Goal: Task Accomplishment & Management: Complete application form

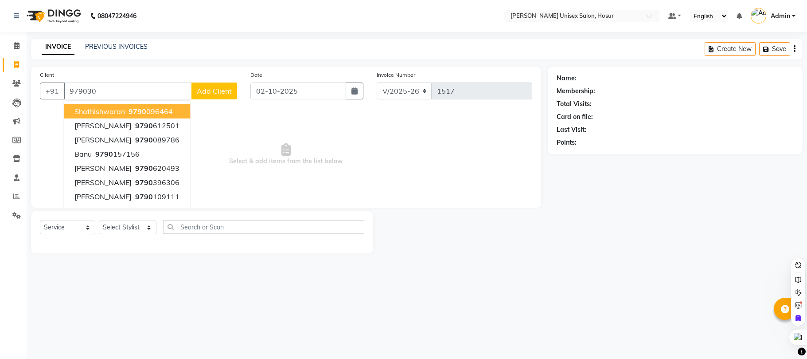
select select "6189"
select select "service"
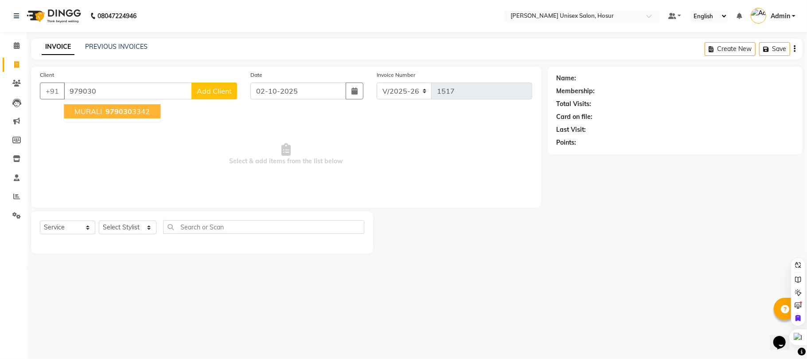
click at [129, 110] on span "979030" at bounding box center [118, 111] width 27 height 9
type input "9790303342"
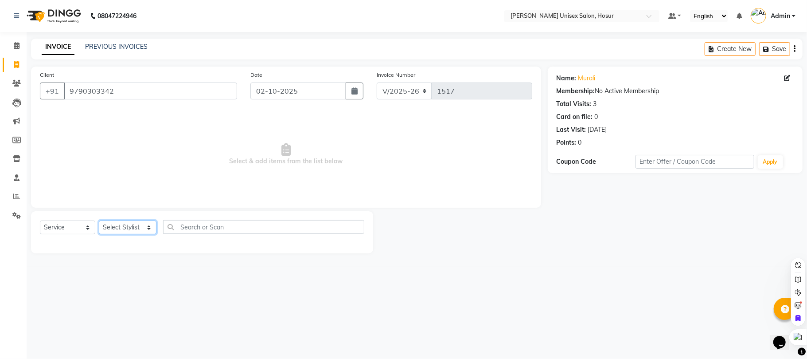
click at [141, 222] on select "Select Stylist [PERSON_NAME] [PERSON_NAME] Manager [PERSON_NAME] [PERSON_NAME] …" at bounding box center [128, 227] width 58 height 14
select select "68440"
click at [99, 220] on select "Select Stylist [PERSON_NAME] [PERSON_NAME] Manager [PERSON_NAME] [PERSON_NAME] …" at bounding box center [128, 227] width 58 height 14
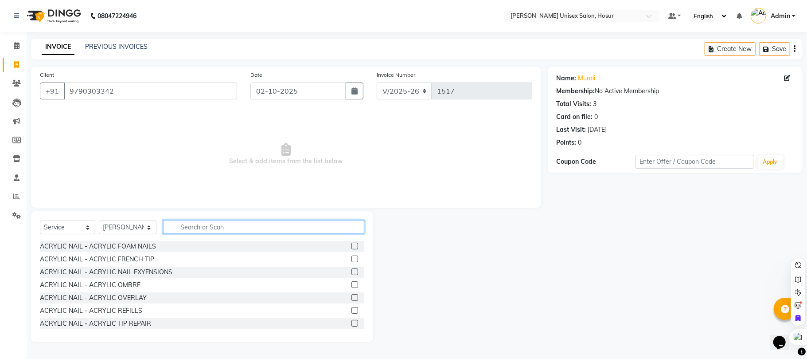
click at [201, 224] on input "text" at bounding box center [263, 227] width 201 height 14
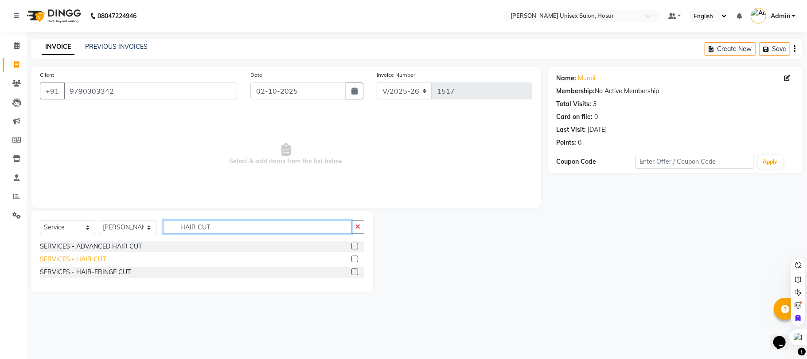
type input "HAIR CUT"
click at [95, 256] on div "SERVICES - HAIR CUT" at bounding box center [73, 258] width 66 height 9
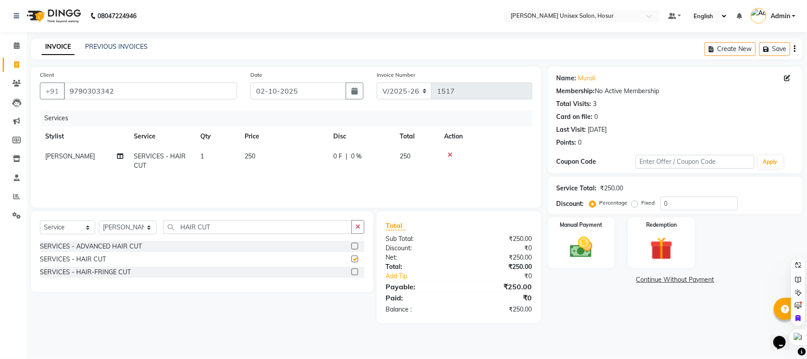
checkbox input "false"
click at [212, 224] on input "HAIR CUT" at bounding box center [257, 227] width 189 height 14
type input "H"
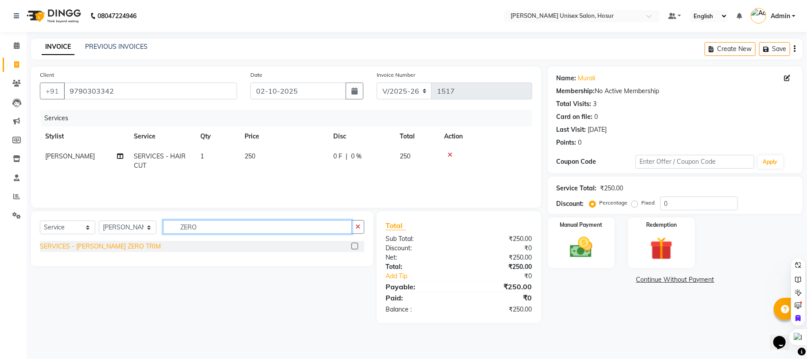
type input "ZERO"
click at [98, 249] on div "SERVICES - [PERSON_NAME] ZERO TRIM" at bounding box center [100, 246] width 121 height 9
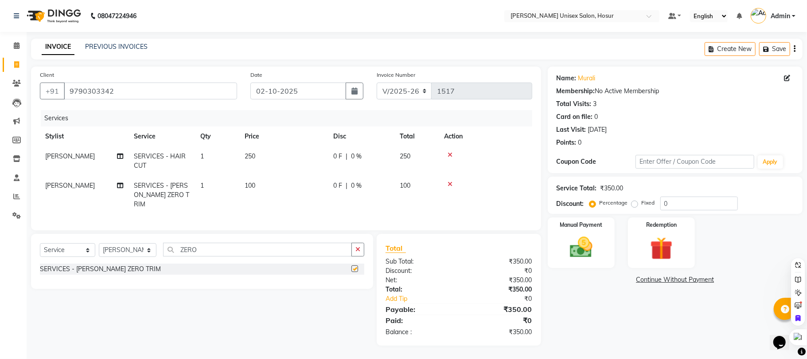
checkbox input "false"
click at [596, 254] on img at bounding box center [581, 247] width 39 height 27
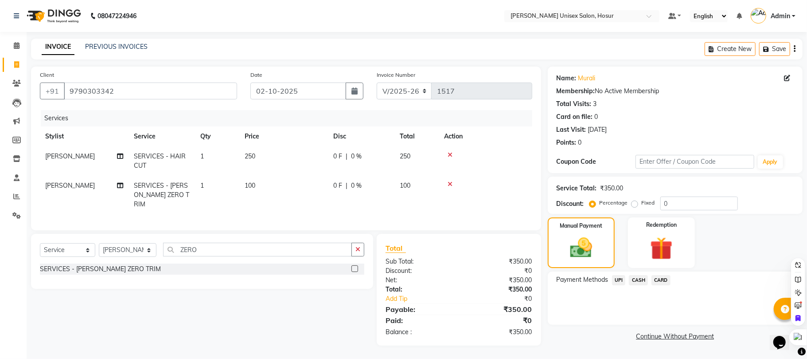
click at [614, 279] on span "UPI" at bounding box center [619, 280] width 14 height 10
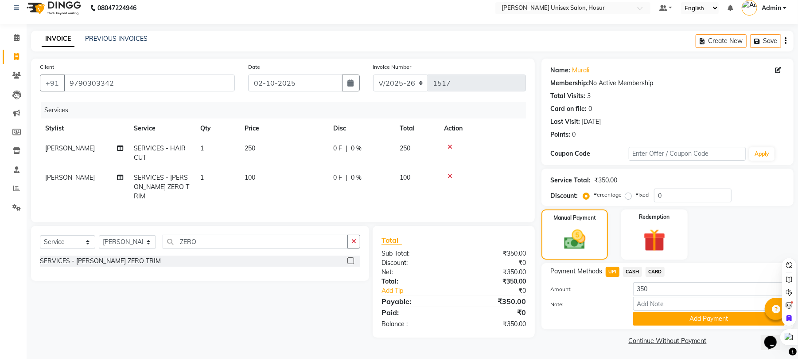
scroll to position [10, 0]
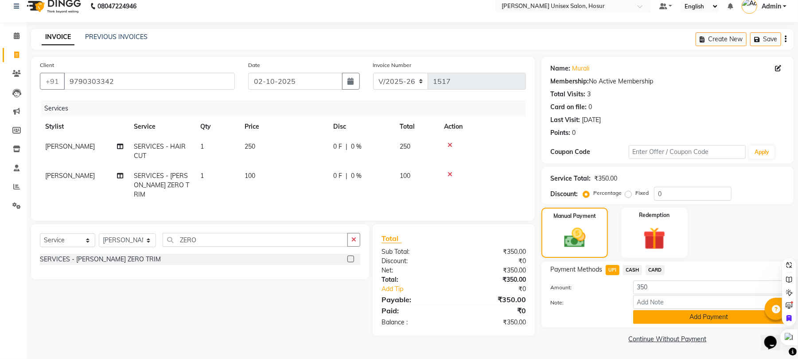
click at [668, 318] on button "Add Payment" at bounding box center [709, 317] width 152 height 14
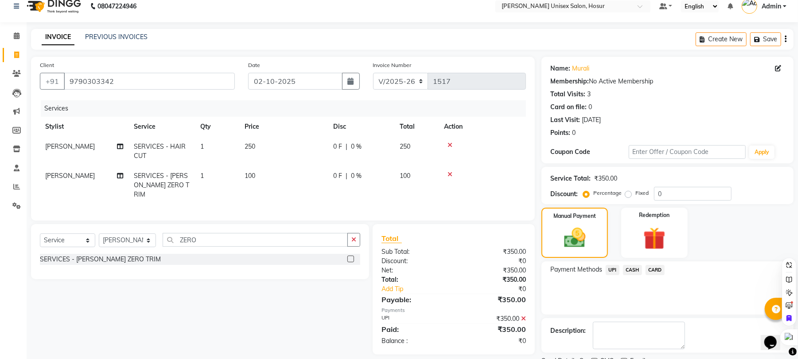
scroll to position [48, 0]
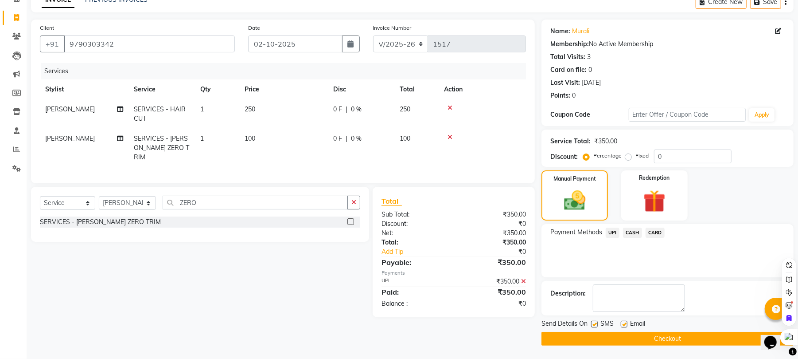
click at [647, 335] on button "Checkout" at bounding box center [668, 338] width 252 height 14
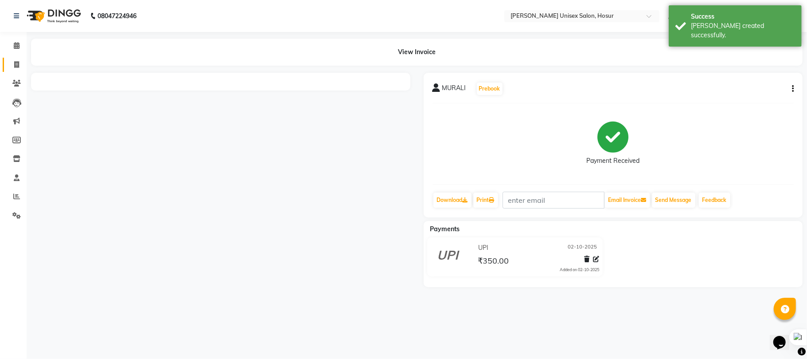
click at [12, 65] on span at bounding box center [17, 65] width 16 height 10
select select "service"
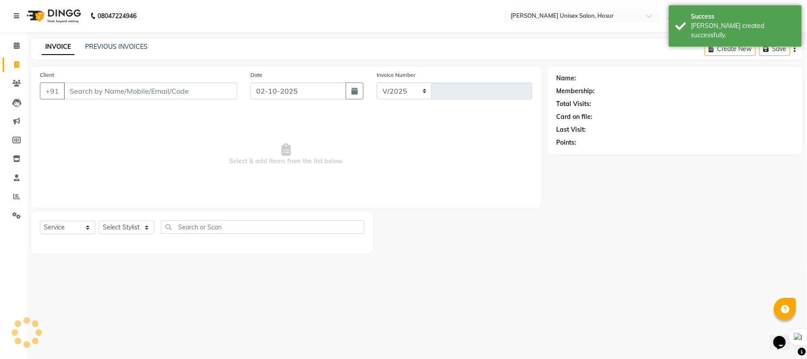
select select "6189"
type input "1518"
click at [101, 45] on link "PREVIOUS INVOICES" at bounding box center [116, 47] width 62 height 8
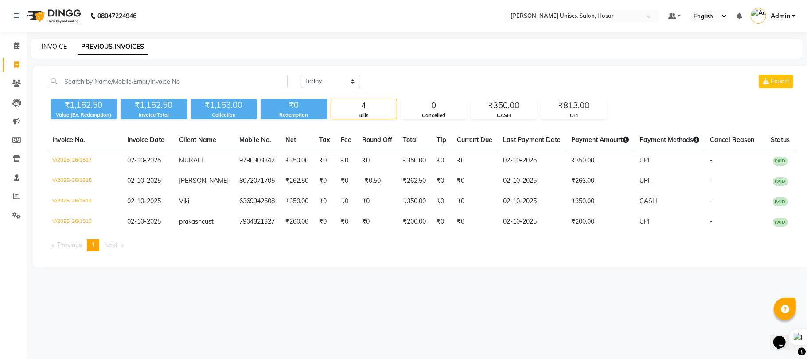
click at [49, 46] on link "INVOICE" at bounding box center [54, 47] width 25 height 8
select select "service"
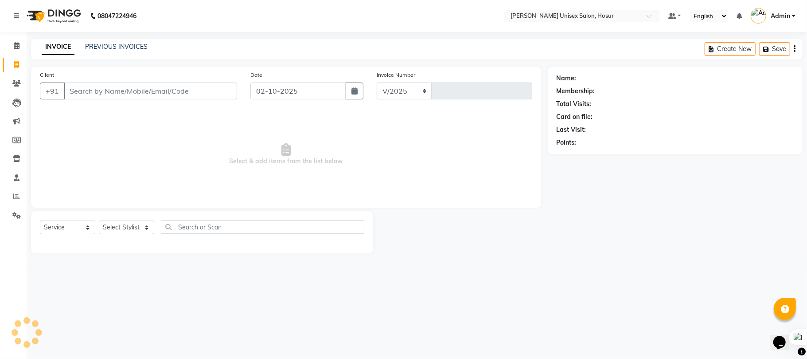
select select "6189"
type input "1518"
click at [91, 88] on input "Client" at bounding box center [150, 90] width 173 height 17
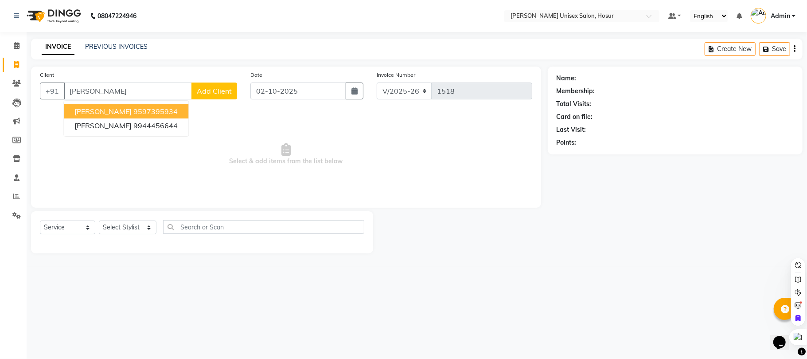
click at [148, 107] on ngb-highlight "9597395934" at bounding box center [155, 111] width 44 height 9
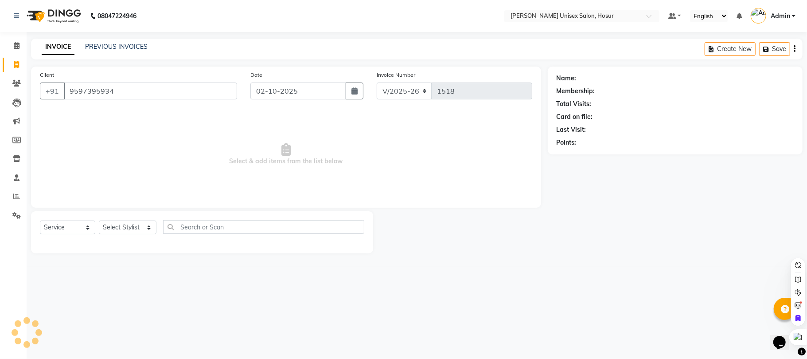
type input "9597395934"
click at [128, 220] on div "Select Service Product Membership Package Voucher Prepaid Gift Card Select Styl…" at bounding box center [202, 230] width 324 height 21
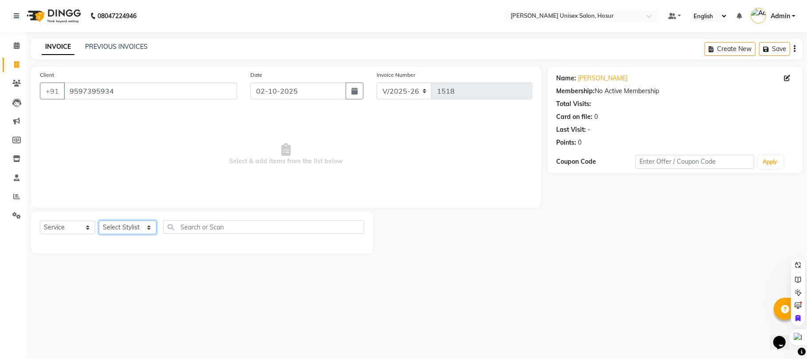
click at [133, 226] on select "Select Stylist [PERSON_NAME] [PERSON_NAME] Manager [PERSON_NAME] [PERSON_NAME] …" at bounding box center [128, 227] width 58 height 14
select select "68440"
click at [99, 220] on select "Select Stylist [PERSON_NAME] [PERSON_NAME] Manager [PERSON_NAME] [PERSON_NAME] …" at bounding box center [128, 227] width 58 height 14
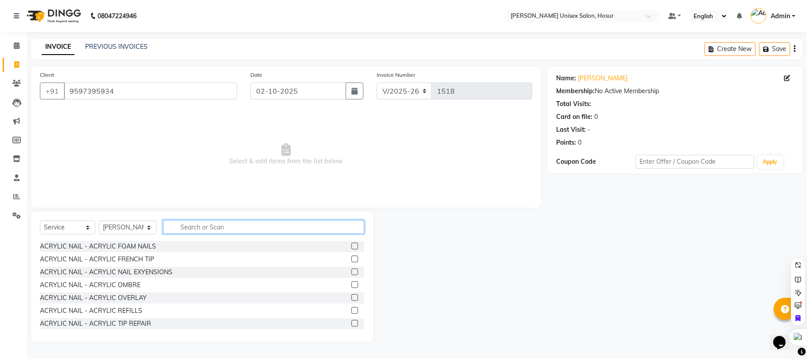
click at [257, 227] on input "text" at bounding box center [263, 227] width 201 height 14
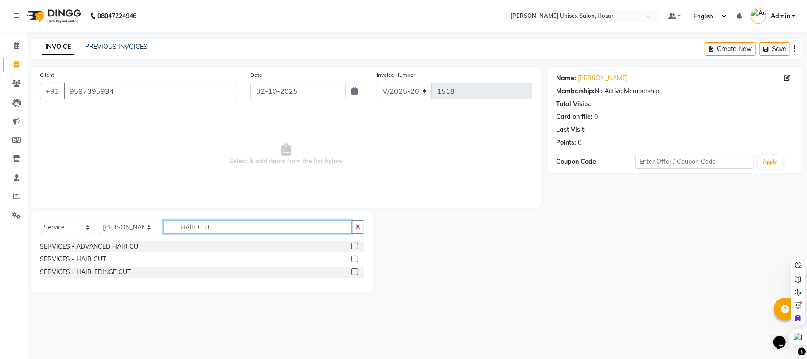
type input "HAIR CUT"
click at [49, 253] on div "SERVICES - HAIR CUT" at bounding box center [202, 258] width 324 height 11
click at [51, 257] on div "SERVICES - HAIR CUT" at bounding box center [73, 258] width 66 height 9
checkbox input "false"
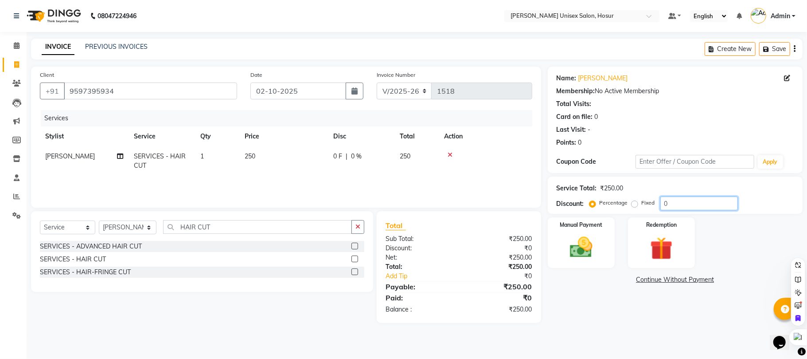
click at [691, 203] on input "0" at bounding box center [699, 203] width 78 height 14
type input "25"
click at [600, 285] on div "Name: [PERSON_NAME] Membership: No Active Membership Total Visits: Card on file…" at bounding box center [678, 198] width 261 height 265
click at [590, 250] on img at bounding box center [581, 247] width 39 height 27
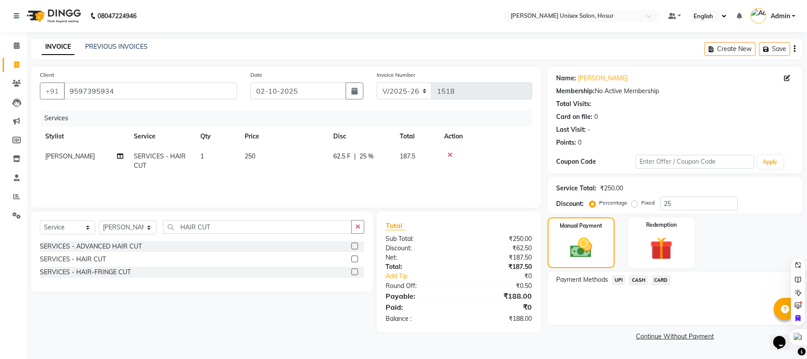
click at [636, 279] on span "CASH" at bounding box center [638, 280] width 19 height 10
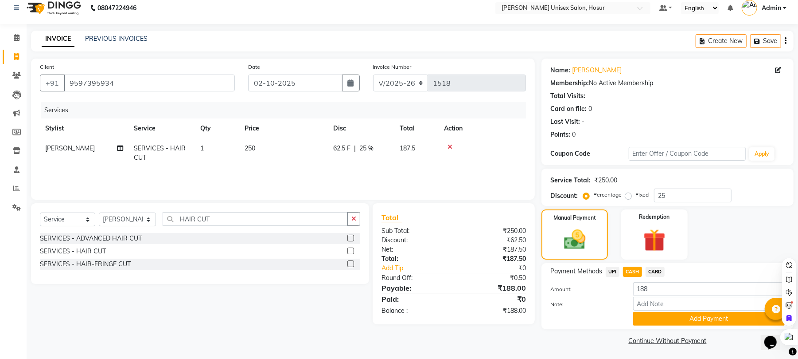
scroll to position [10, 0]
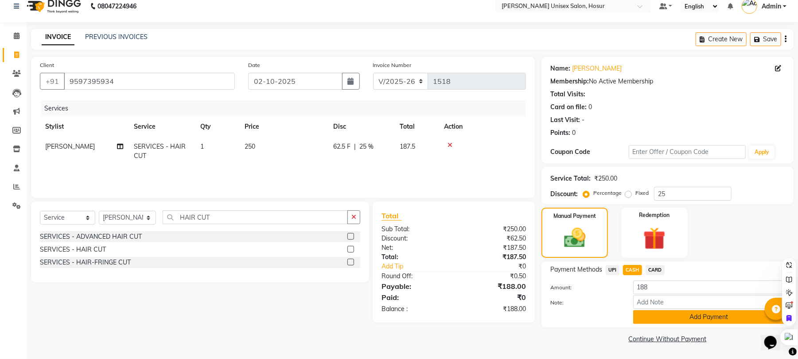
click at [669, 314] on button "Add Payment" at bounding box center [709, 317] width 152 height 14
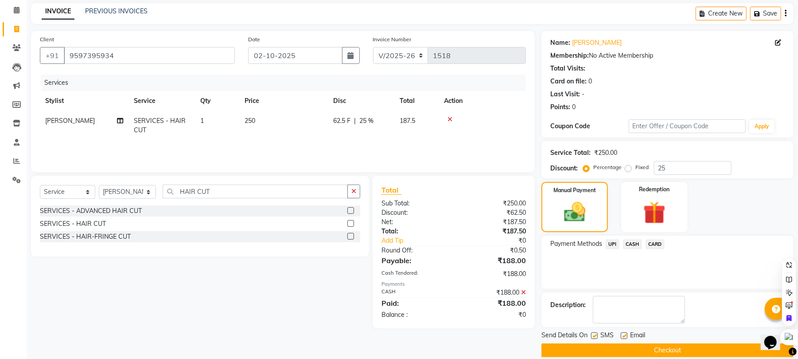
scroll to position [48, 0]
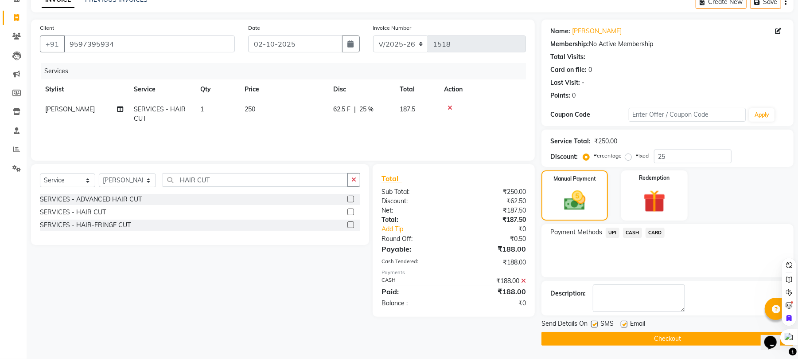
click at [591, 323] on div "Send Details On SMS Email" at bounding box center [668, 324] width 252 height 11
click at [596, 324] on label at bounding box center [594, 323] width 7 height 7
click at [596, 324] on input "checkbox" at bounding box center [594, 324] width 6 height 6
checkbox input "false"
click at [632, 324] on span "Email" at bounding box center [637, 324] width 15 height 11
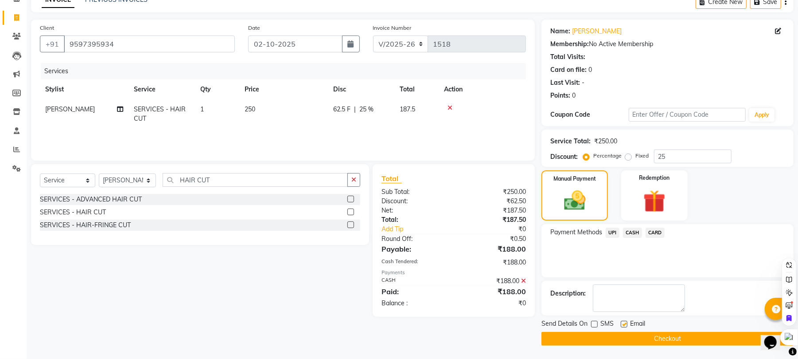
click at [630, 324] on span "Email" at bounding box center [637, 324] width 15 height 11
click at [626, 324] on label at bounding box center [624, 323] width 7 height 7
click at [626, 324] on input "checkbox" at bounding box center [624, 324] width 6 height 6
checkbox input "false"
click at [626, 334] on button "Checkout" at bounding box center [668, 338] width 252 height 14
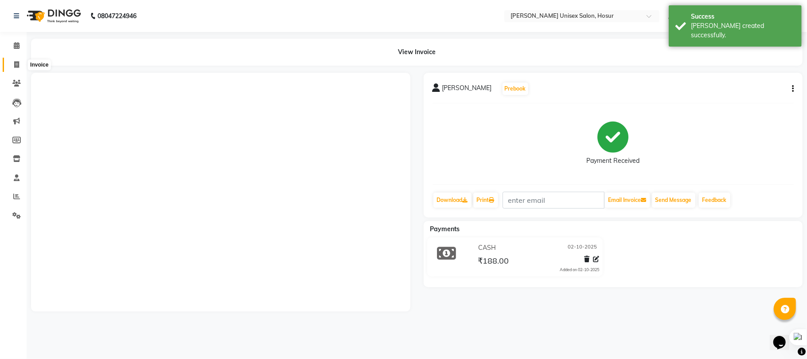
click at [16, 63] on icon at bounding box center [16, 64] width 5 height 7
select select "service"
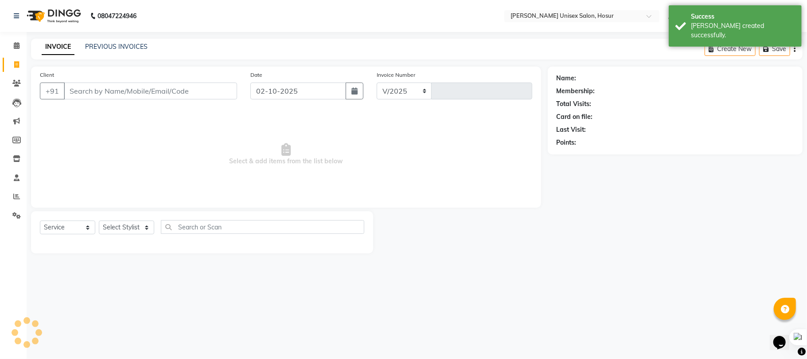
select select "6189"
type input "1519"
click at [115, 224] on select "Select Stylist [PERSON_NAME] [PERSON_NAME] Manager [PERSON_NAME] [PERSON_NAME] …" at bounding box center [128, 227] width 58 height 14
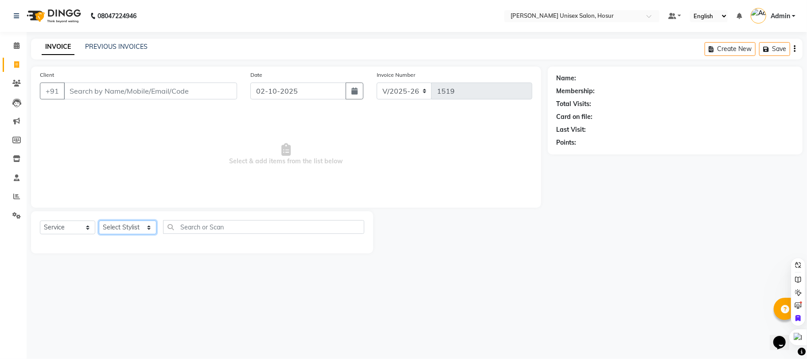
select select "45670"
click at [99, 220] on select "Select Stylist [PERSON_NAME] [PERSON_NAME] Manager [PERSON_NAME] [PERSON_NAME] …" at bounding box center [128, 227] width 58 height 14
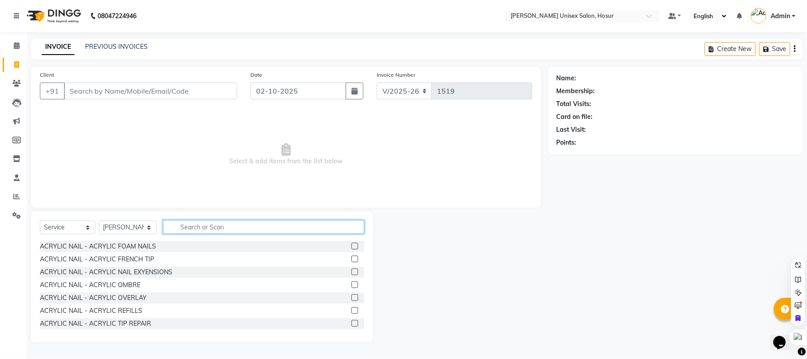
click at [204, 230] on input "text" at bounding box center [263, 227] width 201 height 14
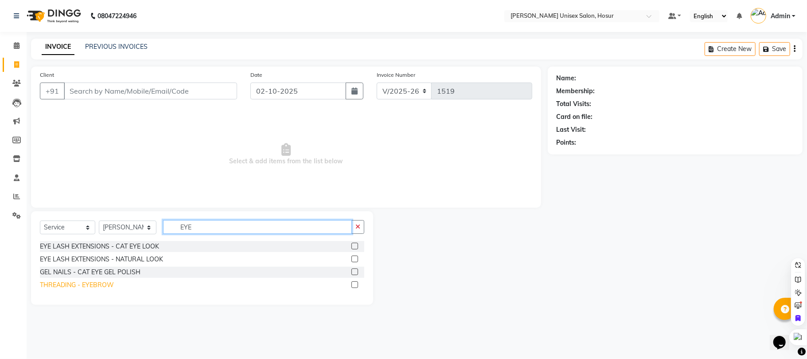
type input "EYE"
click at [107, 283] on div "THREADING - EYEBROW" at bounding box center [77, 284] width 74 height 9
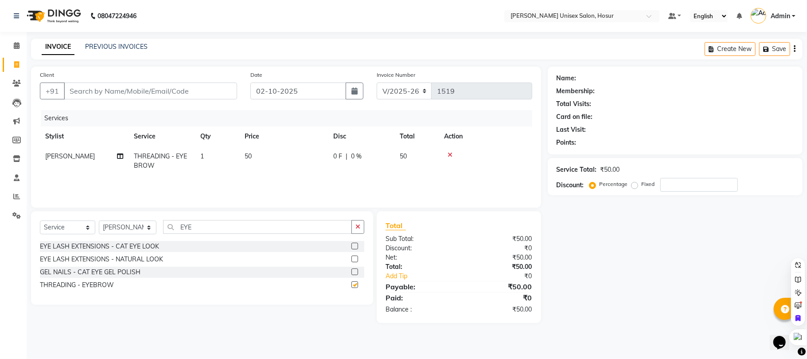
checkbox input "false"
click at [197, 222] on input "EYE" at bounding box center [257, 227] width 189 height 14
type input "E"
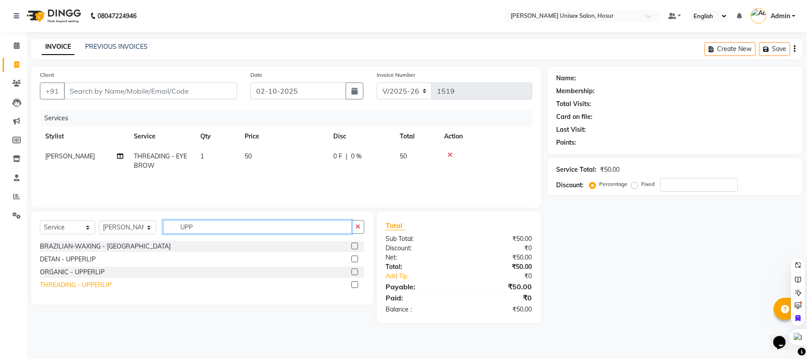
type input "UPP"
click at [101, 281] on div "THREADING - UPPERLIP" at bounding box center [76, 284] width 72 height 9
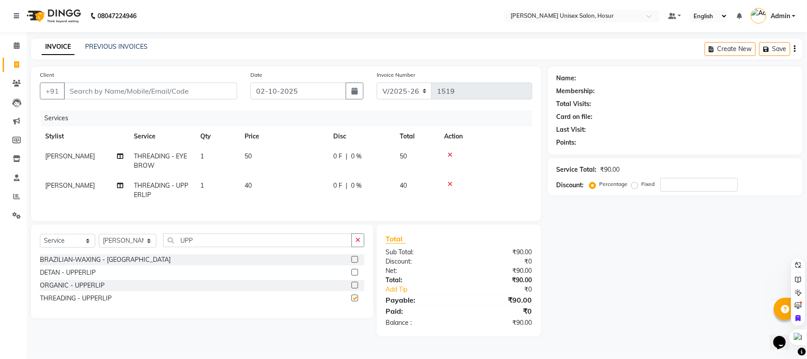
checkbox input "false"
click at [206, 185] on td "1" at bounding box center [217, 189] width 44 height 29
select select "45670"
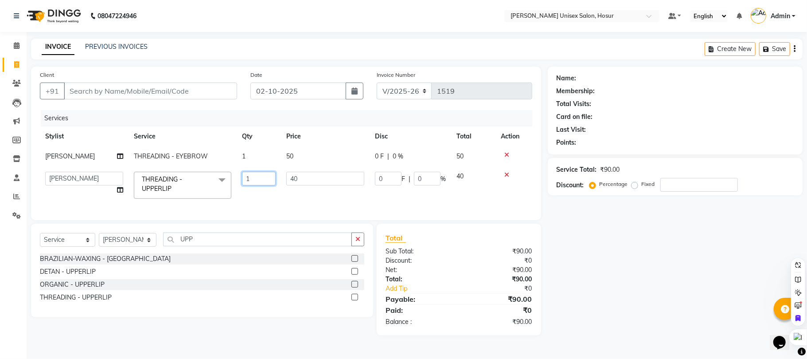
click at [249, 177] on input "1" at bounding box center [259, 179] width 34 height 14
type input "4"
click at [266, 208] on div "Services Stylist Service Qty Price Disc Total Action [PERSON_NAME] THREADING - …" at bounding box center [286, 160] width 492 height 101
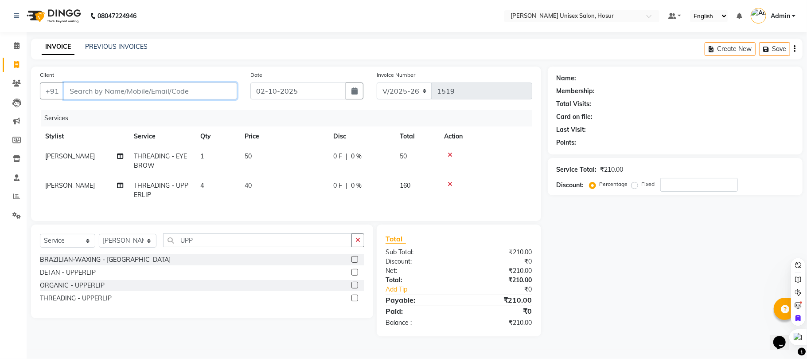
click at [202, 93] on input "Client" at bounding box center [150, 90] width 173 height 17
type input "9"
type input "0"
type input "9942055995"
click at [202, 93] on span "Add Client" at bounding box center [214, 90] width 35 height 9
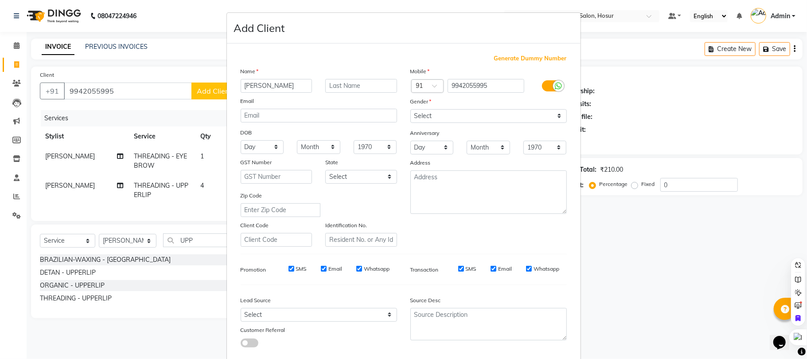
type input "[PERSON_NAME]"
click at [542, 113] on select "Select [DEMOGRAPHIC_DATA] [DEMOGRAPHIC_DATA] Other Prefer Not To Say" at bounding box center [488, 116] width 156 height 14
select select "[DEMOGRAPHIC_DATA]"
click at [410, 109] on select "Select [DEMOGRAPHIC_DATA] [DEMOGRAPHIC_DATA] Other Prefer Not To Say" at bounding box center [488, 116] width 156 height 14
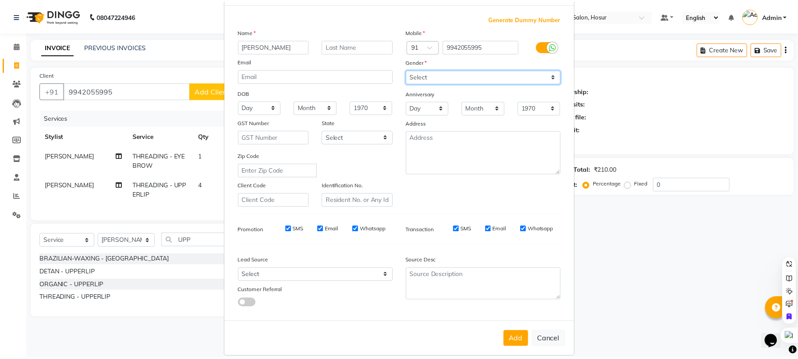
scroll to position [48, 0]
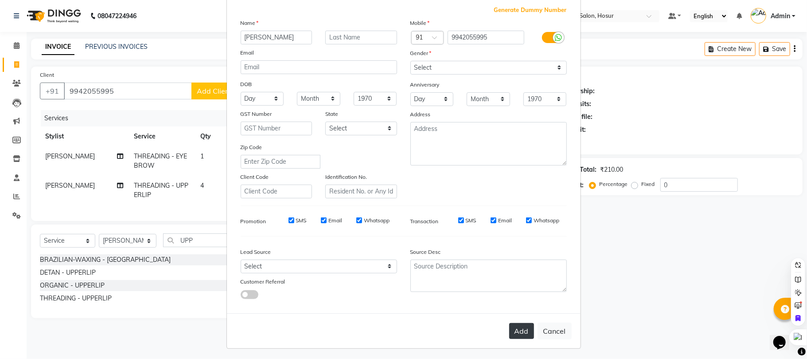
click at [520, 323] on button "Add" at bounding box center [521, 331] width 25 height 16
select select
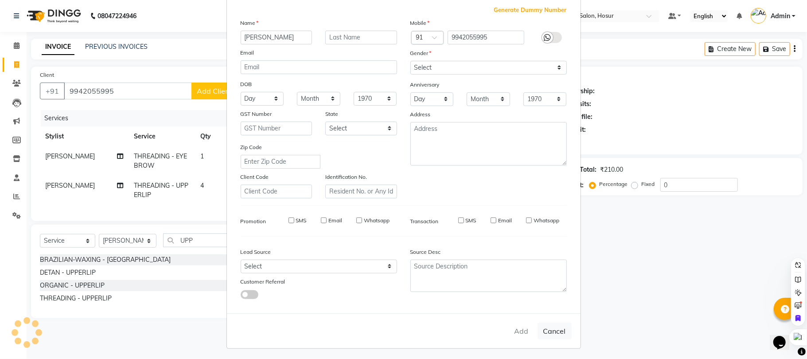
select select
checkbox input "false"
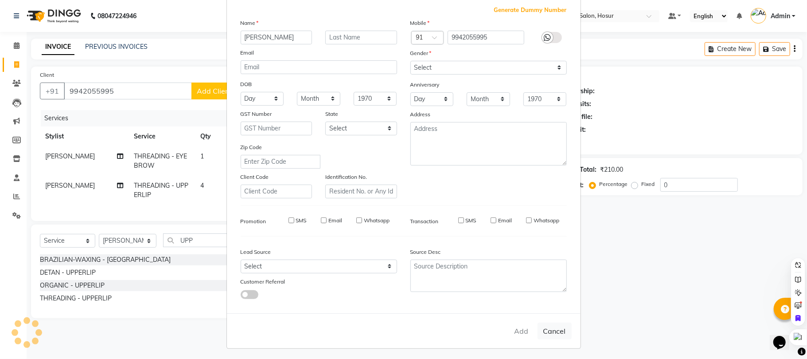
checkbox input "false"
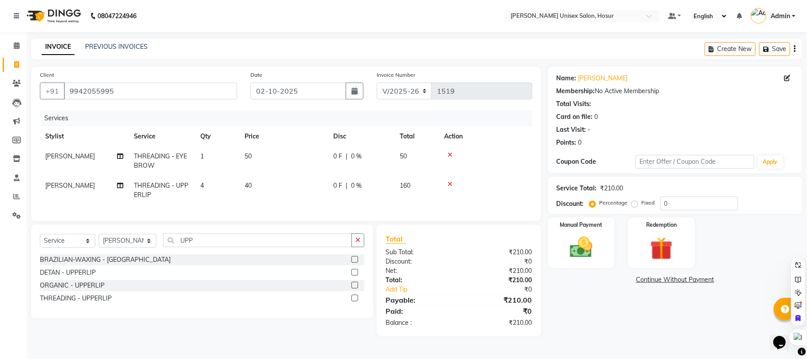
click at [617, 252] on div "Manual Payment Redemption" at bounding box center [675, 242] width 268 height 51
click at [602, 256] on div "Manual Payment" at bounding box center [581, 242] width 70 height 52
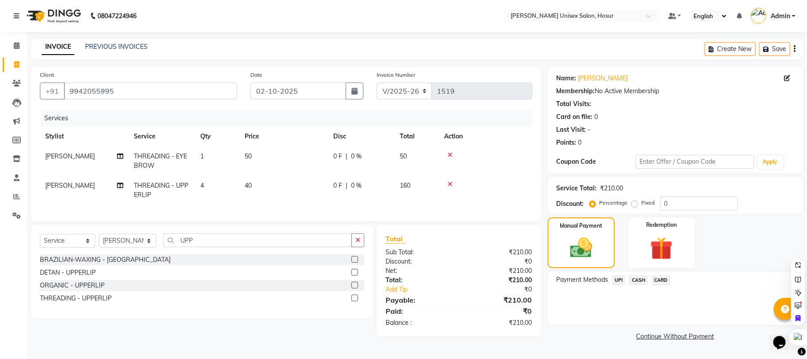
click at [615, 279] on span "UPI" at bounding box center [619, 280] width 14 height 10
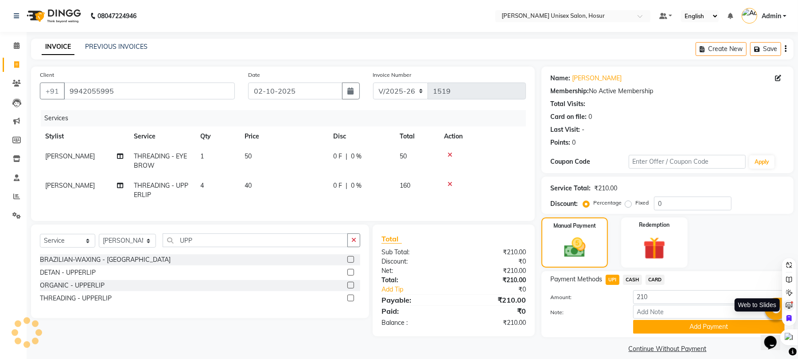
scroll to position [10, 0]
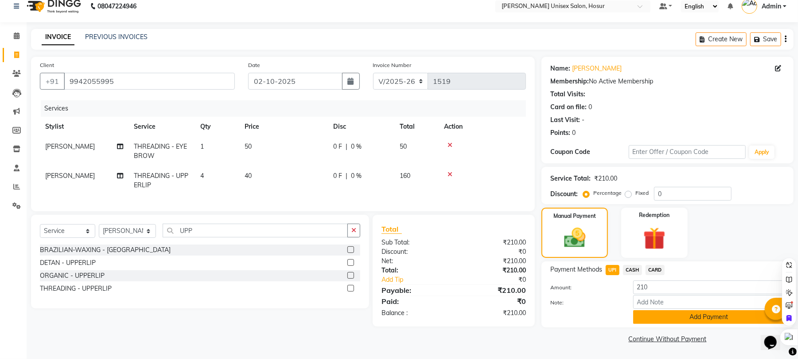
click at [697, 323] on button "Add Payment" at bounding box center [709, 317] width 152 height 14
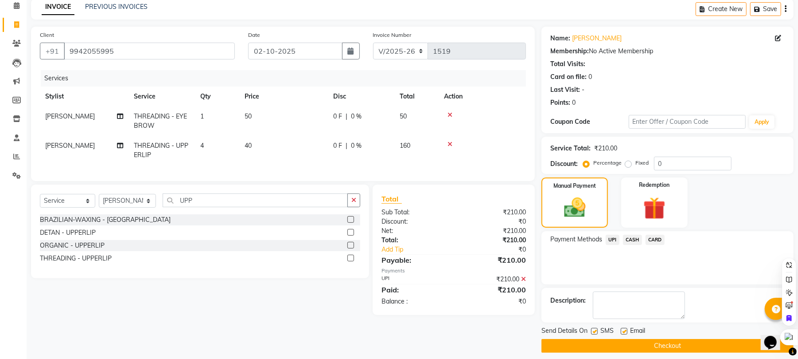
scroll to position [48, 0]
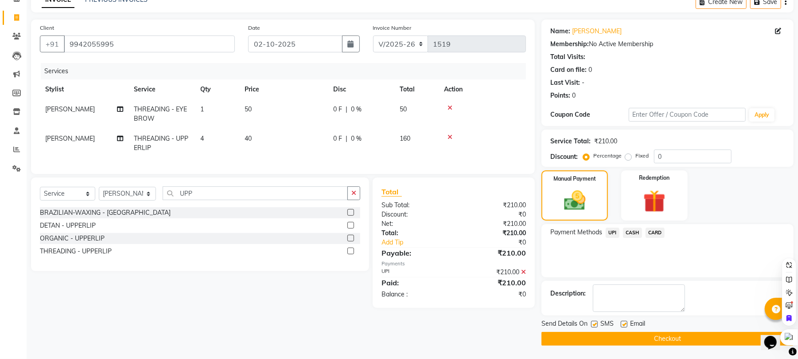
click at [624, 337] on button "Checkout" at bounding box center [668, 338] width 252 height 14
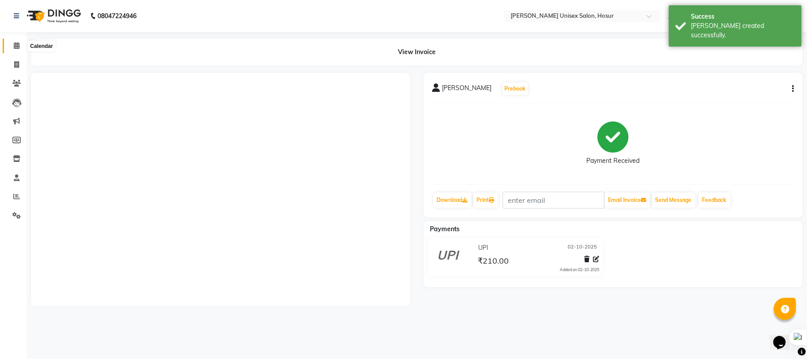
click at [20, 44] on span at bounding box center [17, 46] width 16 height 10
